Goal: Check status

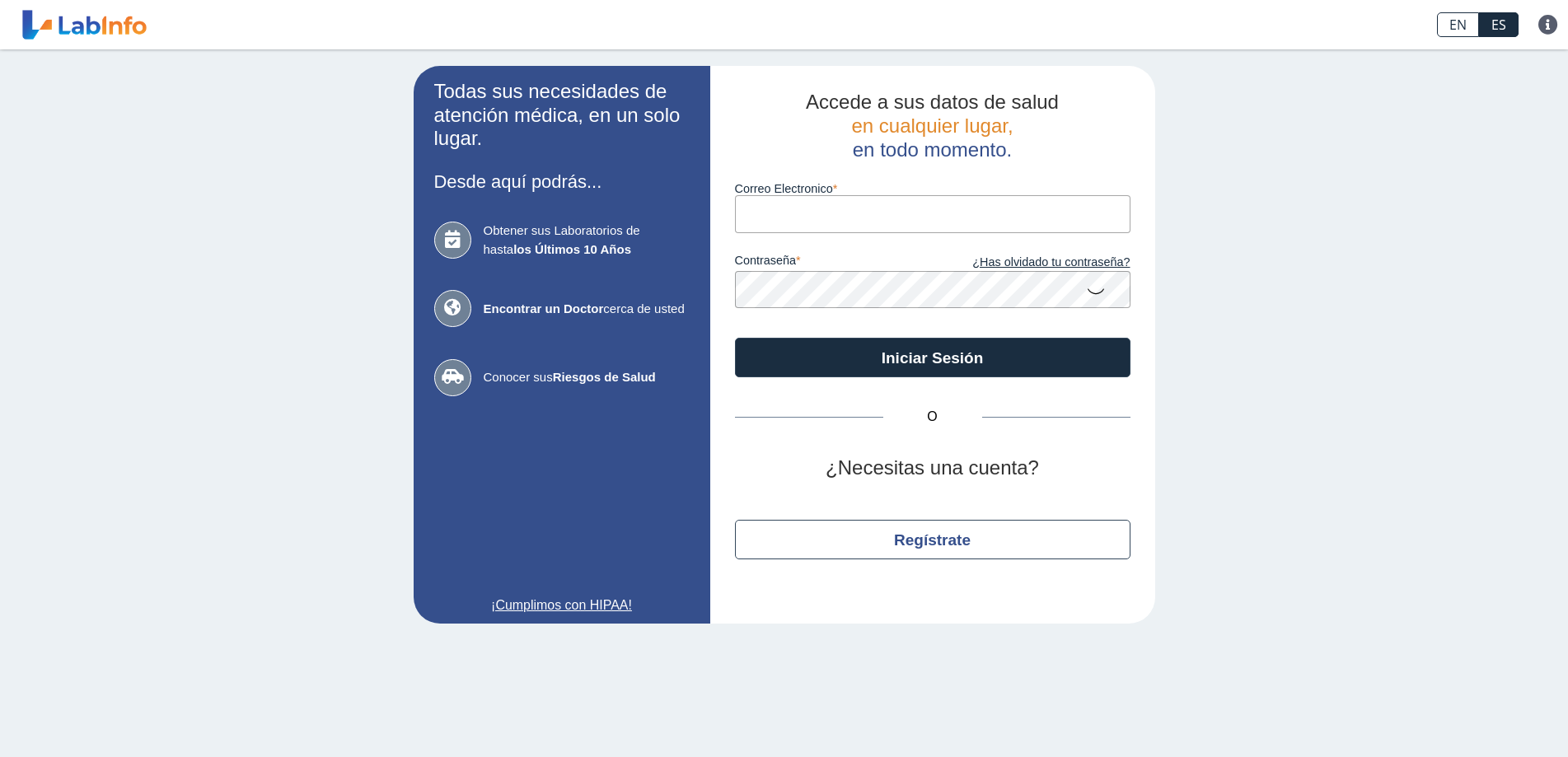
drag, startPoint x: 0, startPoint y: 0, endPoint x: 857, endPoint y: 218, distance: 884.3
click at [857, 218] on input "Correo Electronico" at bounding box center [933, 214] width 395 height 37
type input "[EMAIL_ADDRESS][DOMAIN_NAME]"
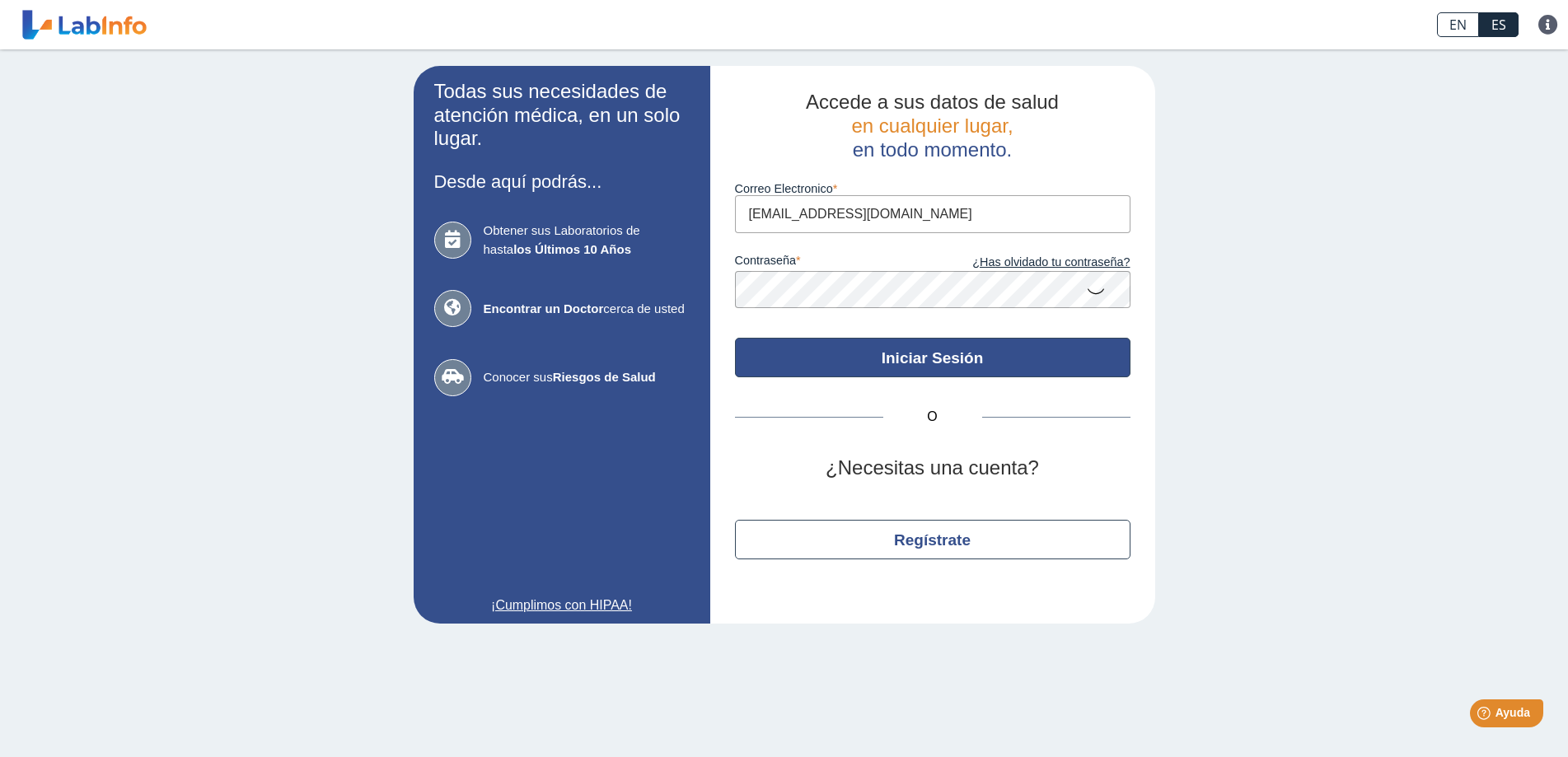
click at [921, 349] on button "Iniciar Sesión" at bounding box center [933, 358] width 395 height 40
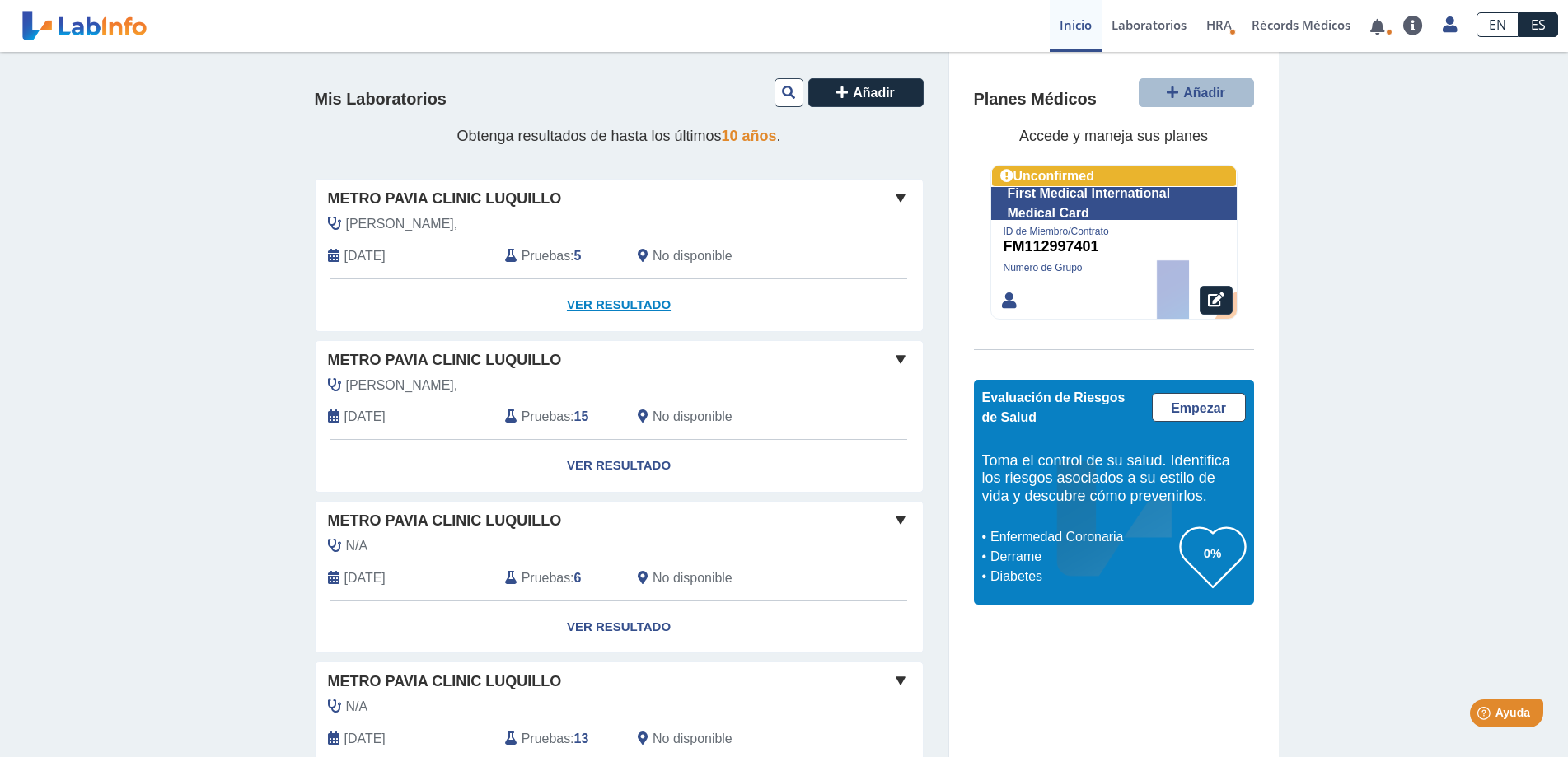
click at [619, 304] on link "Ver Resultado" at bounding box center [619, 304] width 607 height 52
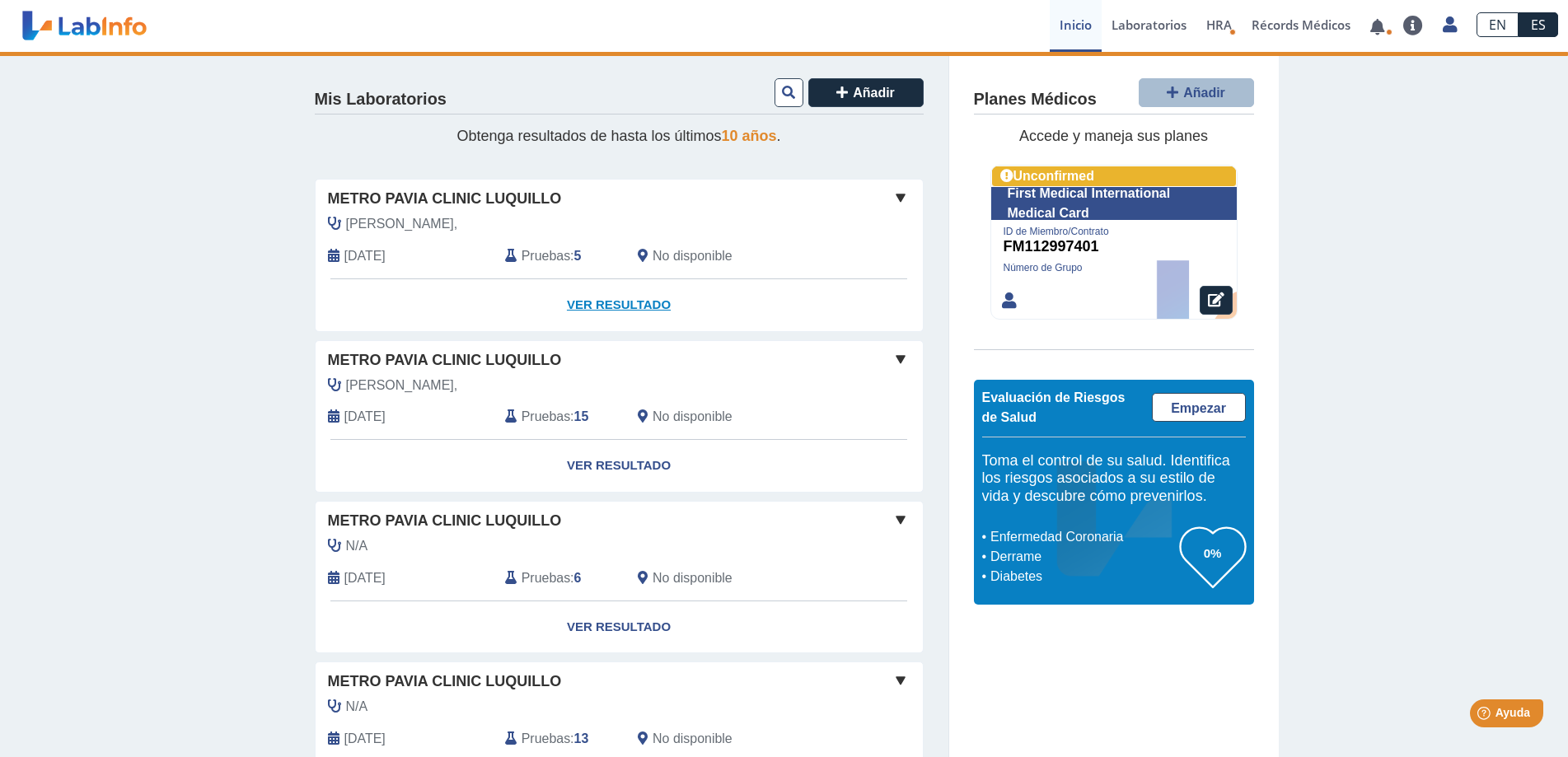
click at [605, 304] on link "Ver Resultado" at bounding box center [619, 304] width 607 height 52
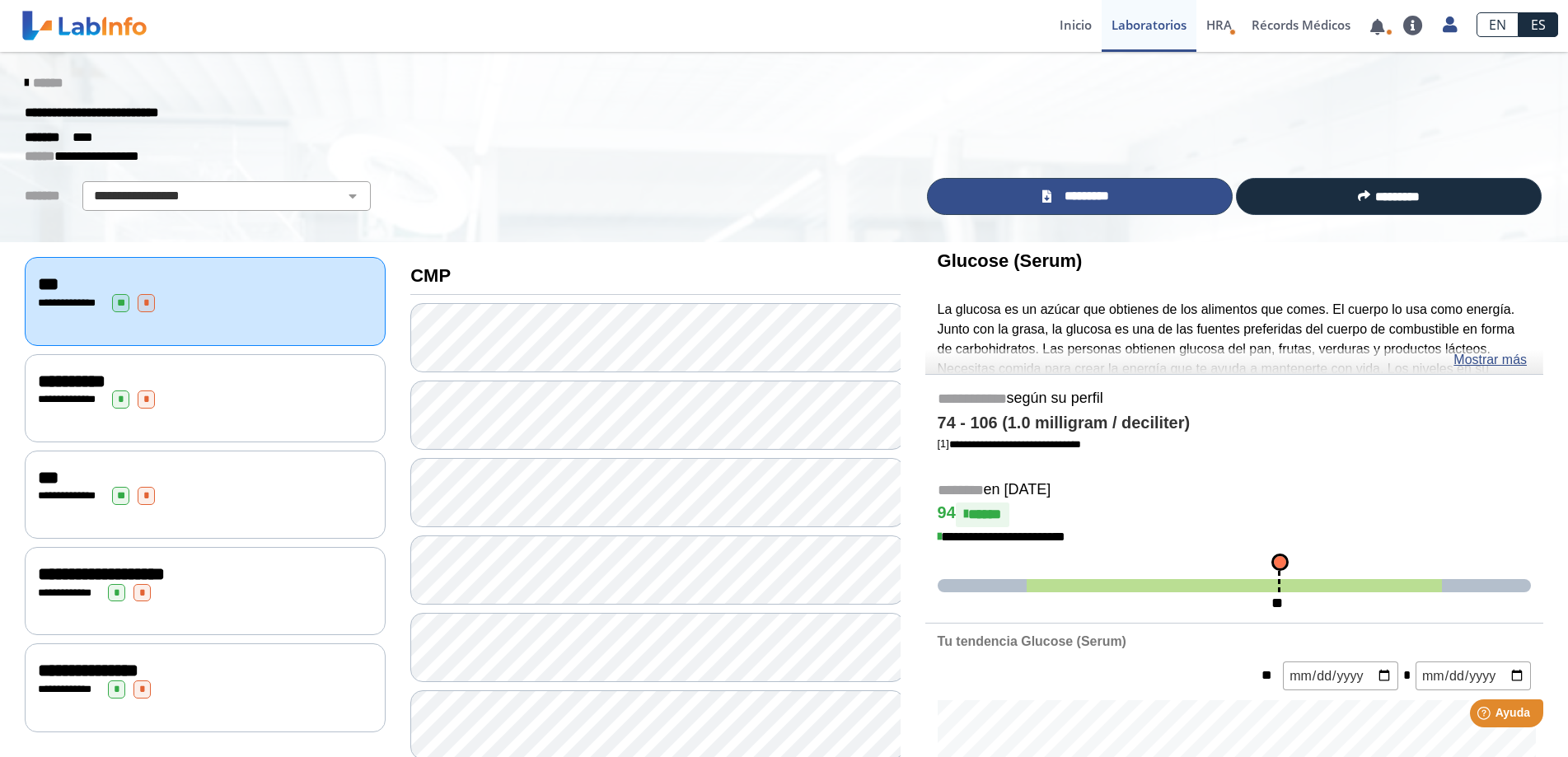
click at [1091, 196] on span "*********" at bounding box center [1086, 196] width 60 height 19
